Goal: Information Seeking & Learning: Learn about a topic

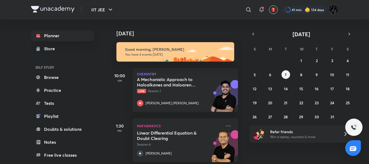
click at [224, 9] on div "​" at bounding box center [203, 9] width 99 height 13
click at [239, 33] on div "Today Good morning, Umang You have 4 events today 10:00 AM Chemistry A Mechanis…" at bounding box center [175, 91] width 133 height 144
click at [203, 14] on div "​" at bounding box center [203, 9] width 99 height 13
click at [332, 9] on img at bounding box center [333, 9] width 9 height 9
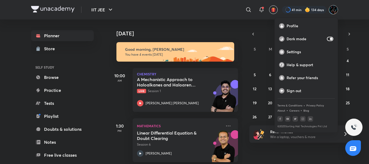
click at [209, 28] on div at bounding box center [184, 82] width 369 height 164
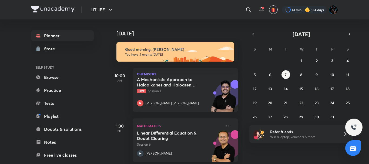
click at [48, 9] on img at bounding box center [52, 9] width 43 height 6
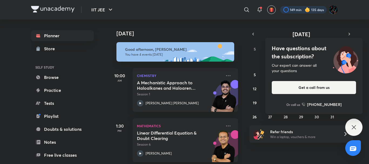
click at [296, 8] on div at bounding box center [303, 10] width 46 height 8
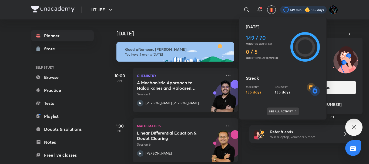
click at [279, 112] on p "See all activity" at bounding box center [281, 111] width 25 height 3
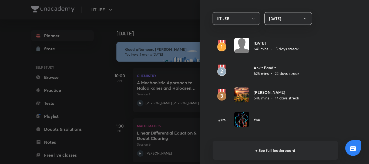
scroll to position [313, 0]
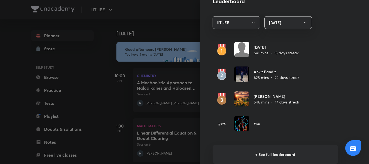
click at [167, 28] on div at bounding box center [184, 82] width 369 height 164
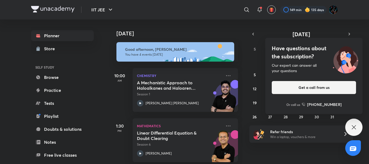
click at [358, 129] on div "Have questions about the subscription? Our expert can answer all your questions…" at bounding box center [353, 127] width 17 height 17
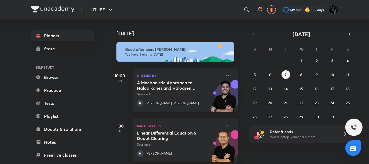
drag, startPoint x: 238, startPoint y: 42, endPoint x: 240, endPoint y: 49, distance: 7.3
click at [240, 49] on div "Today Good afternoon, Umang You have 4 events today 10:00 AM Chemistry A Mechan…" at bounding box center [175, 91] width 133 height 144
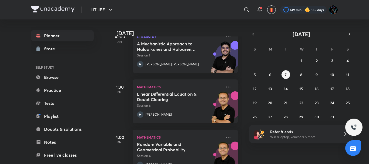
scroll to position [41, 0]
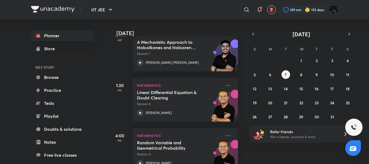
click at [199, 17] on div "IIT JEE ​ 149 min 135 days" at bounding box center [184, 9] width 307 height 19
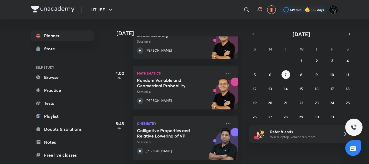
click at [211, 19] on div "IIT JEE ​ 149 min 135 days" at bounding box center [184, 9] width 307 height 19
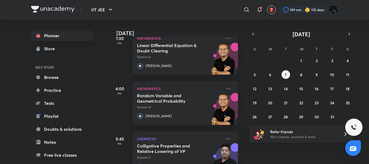
scroll to position [79, 0]
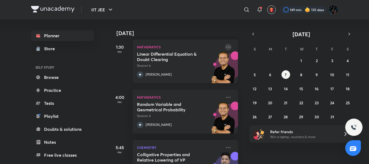
click at [225, 46] on icon at bounding box center [228, 47] width 6 height 6
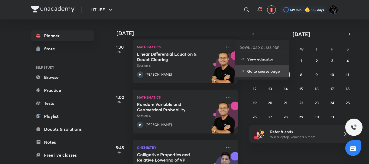
click at [246, 74] on li "Go to course page" at bounding box center [261, 71] width 53 height 12
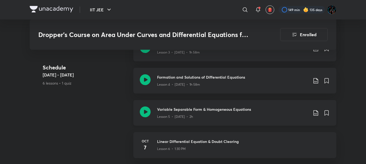
scroll to position [396, 0]
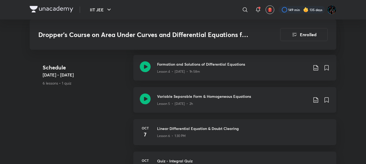
click at [316, 100] on icon at bounding box center [316, 100] width 6 height 6
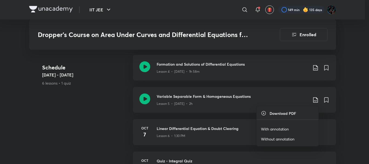
click at [279, 128] on p "With annotation" at bounding box center [275, 129] width 28 height 6
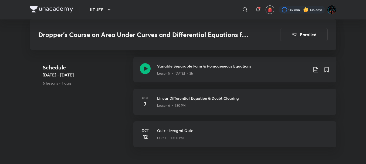
scroll to position [436, 0]
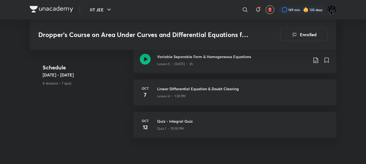
click at [116, 95] on div "Schedule Sept 28 - Oct 12 6 lessons • 1 quiz" at bounding box center [86, 79] width 86 height 32
click at [47, 12] on div at bounding box center [51, 10] width 43 height 8
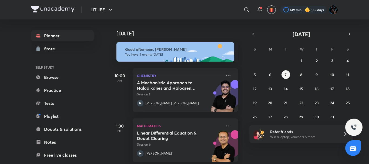
drag, startPoint x: 293, startPoint y: 0, endPoint x: 112, endPoint y: 112, distance: 212.3
click at [112, 112] on div "1:30 PM Mathematics Linear Differential Equation & Doubt Clearing Session 6 Vin…" at bounding box center [173, 137] width 129 height 50
click at [270, 73] on abbr "6" at bounding box center [270, 74] width 2 height 5
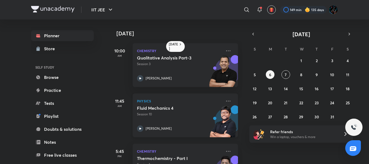
scroll to position [82, 0]
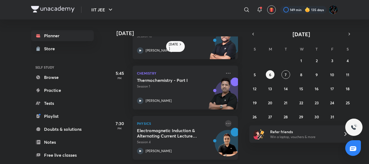
click at [226, 123] on icon at bounding box center [228, 123] width 4 height 1
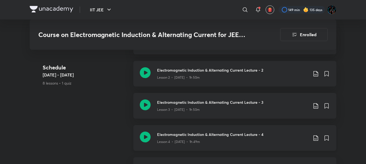
scroll to position [315, 0]
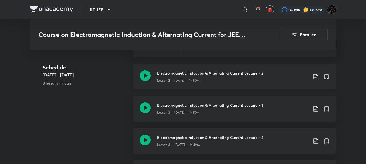
click at [253, 81] on div "Lesson 2 • Oct 1 • 1h 50m" at bounding box center [232, 79] width 151 height 7
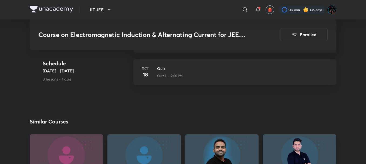
scroll to position [545, 0]
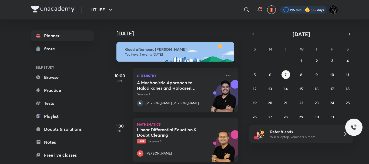
click at [301, 11] on div at bounding box center [303, 10] width 46 height 8
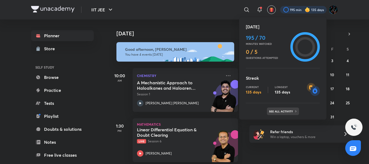
click at [289, 113] on p "See all activity" at bounding box center [281, 111] width 25 height 3
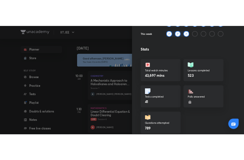
scroll to position [136, 0]
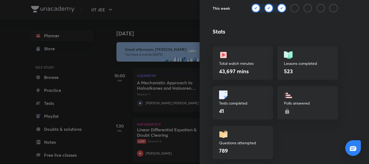
click at [172, 38] on div at bounding box center [184, 82] width 369 height 164
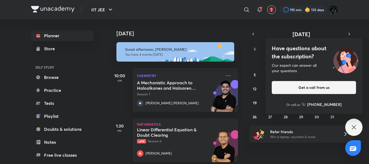
click at [166, 127] on h5 "Linear Differential Equation & Doubt Clearing" at bounding box center [170, 132] width 67 height 11
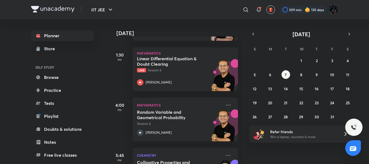
scroll to position [80, 0]
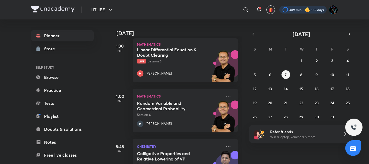
click at [294, 8] on div at bounding box center [302, 10] width 47 height 8
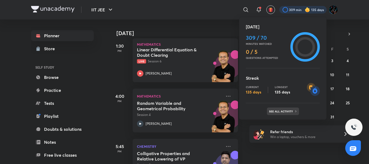
click at [287, 110] on p "See all activity" at bounding box center [281, 111] width 25 height 3
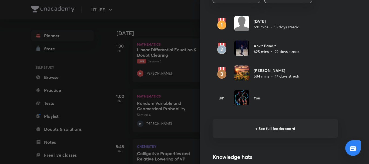
scroll to position [340, 0]
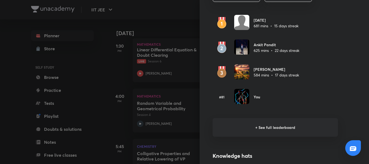
click at [282, 126] on h6 "+ See full leaderboard" at bounding box center [275, 127] width 125 height 19
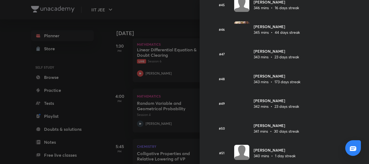
scroll to position [1254, 0]
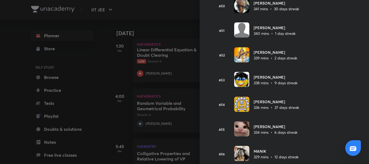
click at [157, 81] on div at bounding box center [184, 82] width 369 height 164
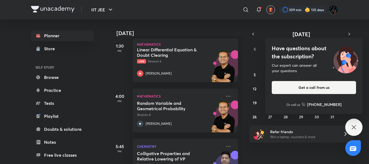
click at [214, 13] on div "​" at bounding box center [201, 9] width 99 height 13
